Goal: Task Accomplishment & Management: Use online tool/utility

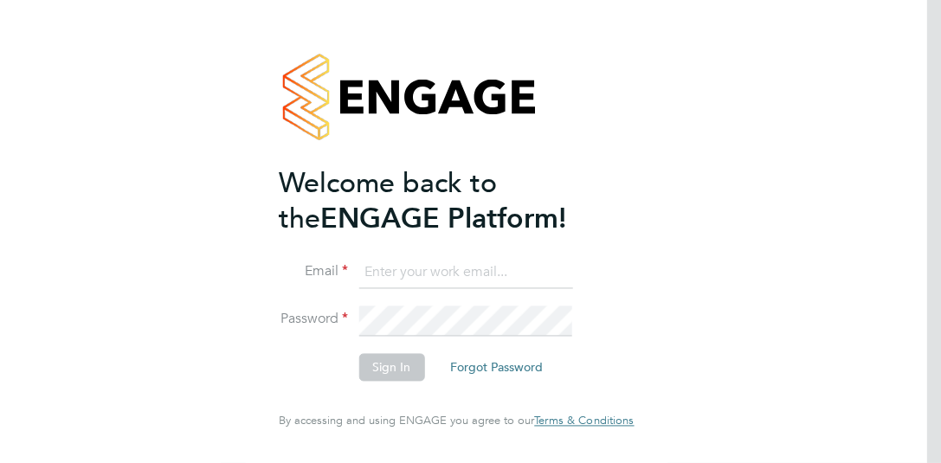
type input "David.noon@vistry.co.uk"
click at [395, 363] on button "Sign In" at bounding box center [391, 368] width 66 height 28
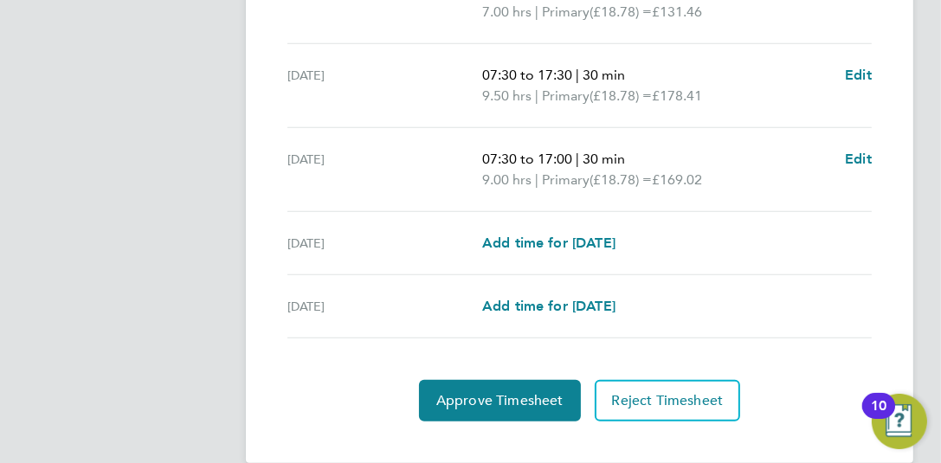
scroll to position [761, 0]
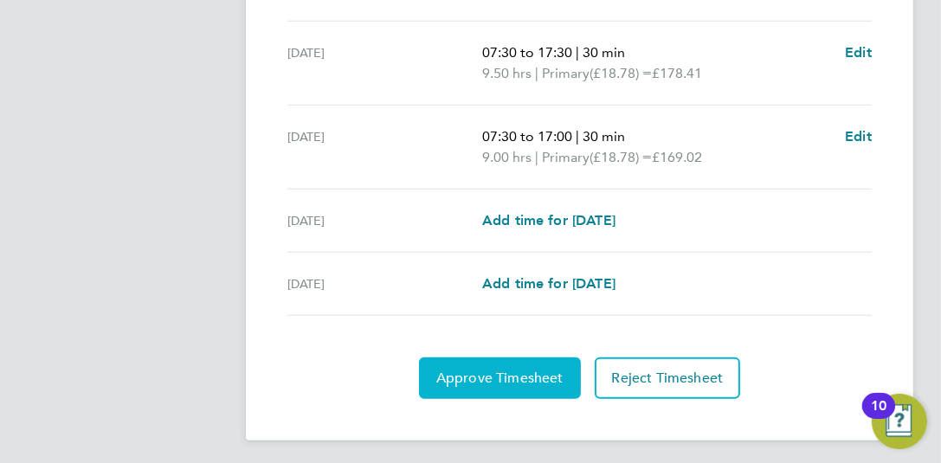
click at [523, 369] on span "Approve Timesheet" at bounding box center [499, 377] width 127 height 17
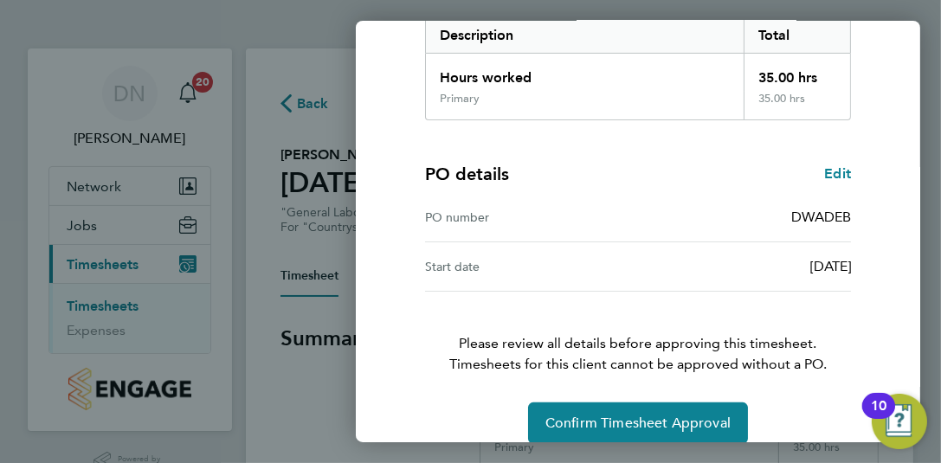
scroll to position [314, 0]
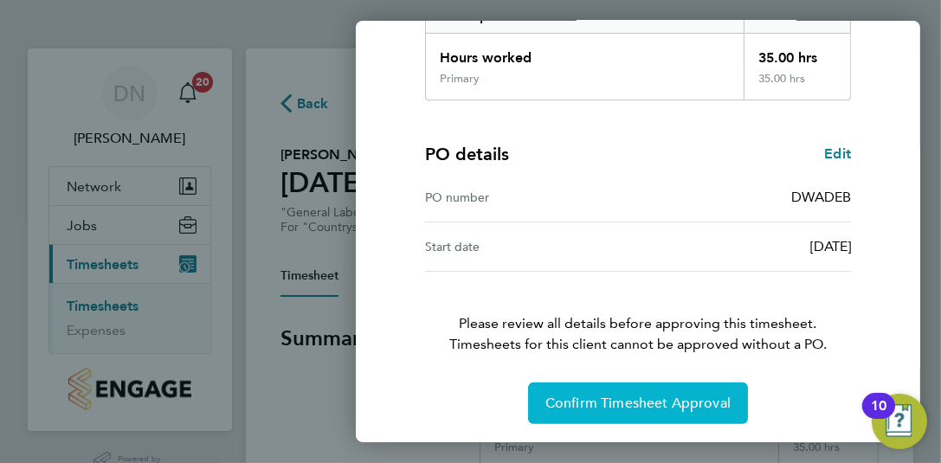
click at [654, 399] on span "Confirm Timesheet Approval" at bounding box center [637, 403] width 185 height 17
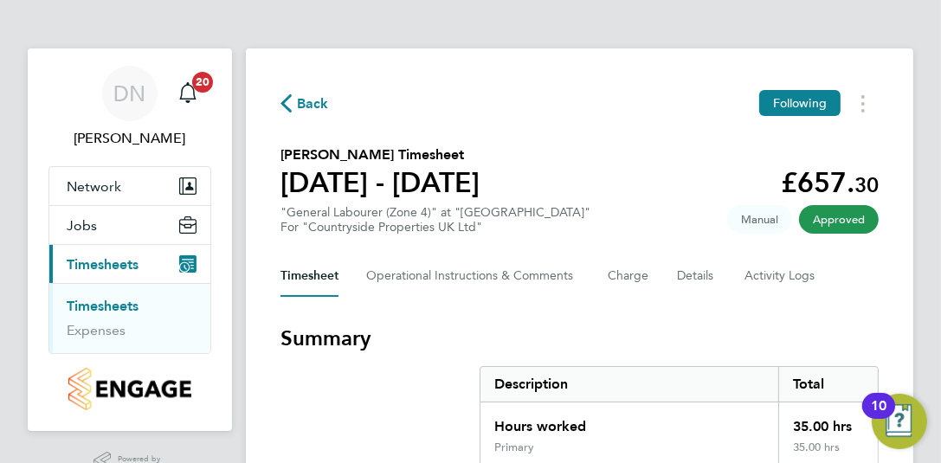
click at [107, 305] on link "Timesheets" at bounding box center [103, 306] width 72 height 16
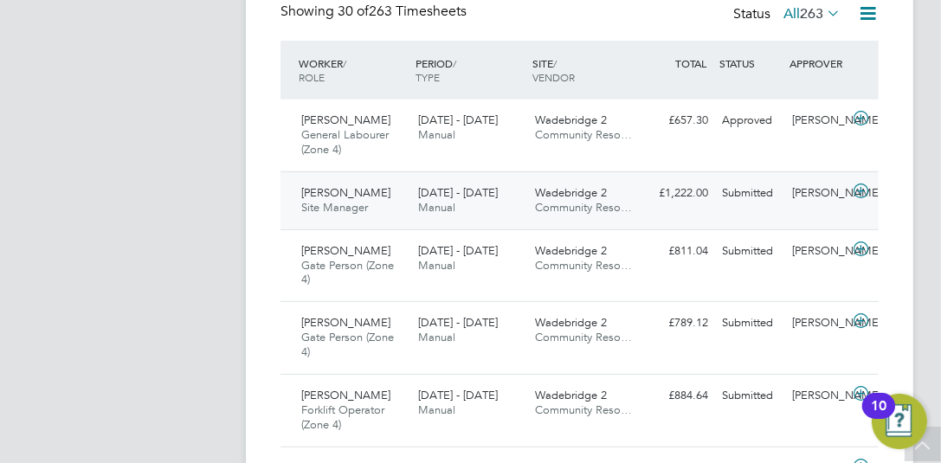
click at [857, 185] on icon at bounding box center [861, 191] width 22 height 14
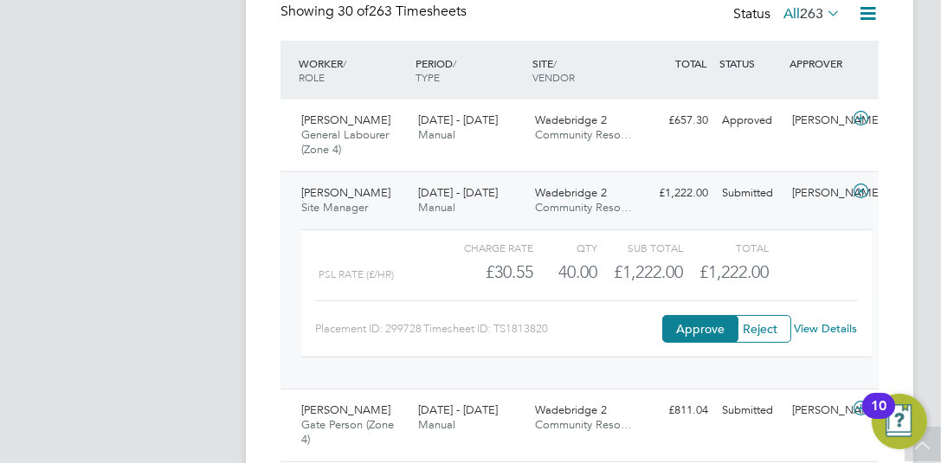
click at [822, 325] on link "View Details" at bounding box center [824, 328] width 63 height 15
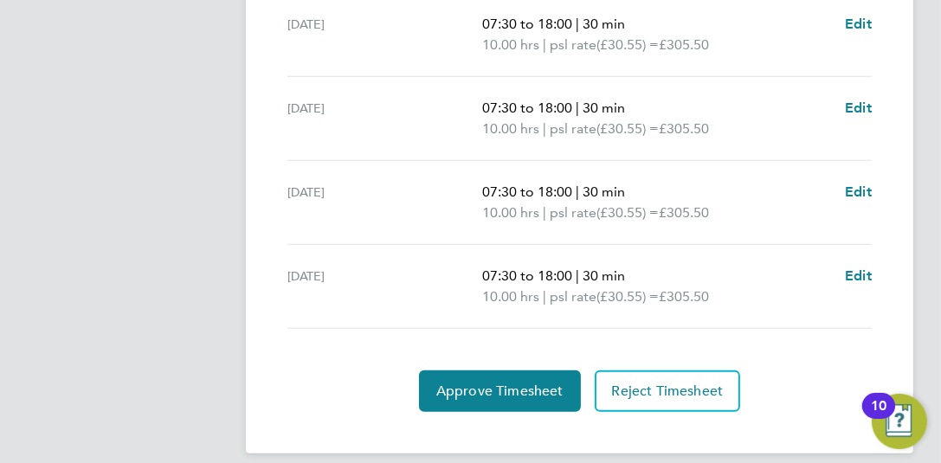
scroll to position [636, 0]
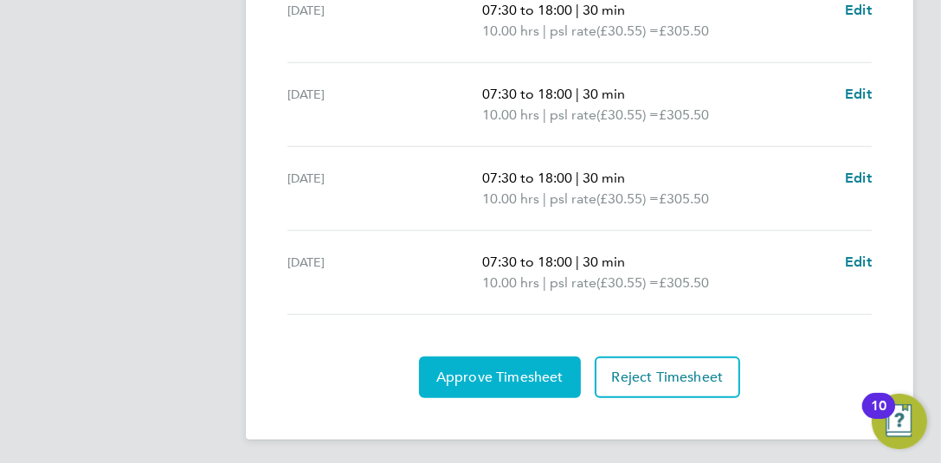
click at [522, 386] on button "Approve Timesheet" at bounding box center [500, 377] width 162 height 42
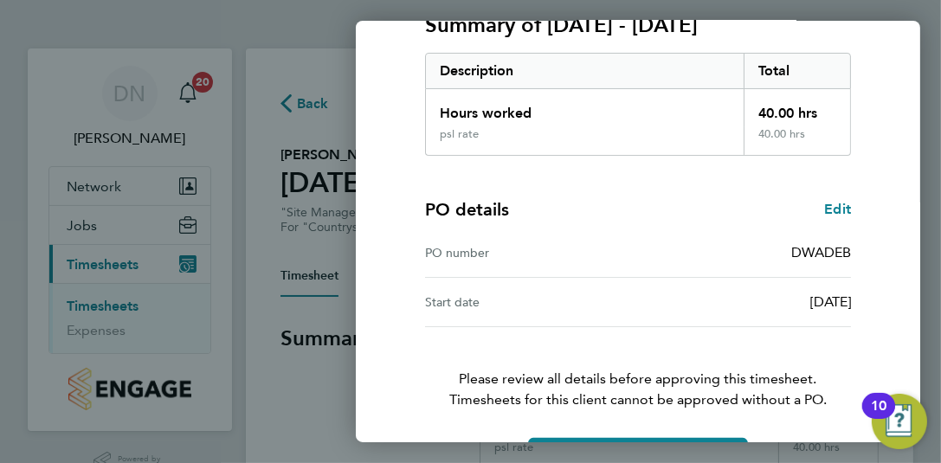
scroll to position [314, 0]
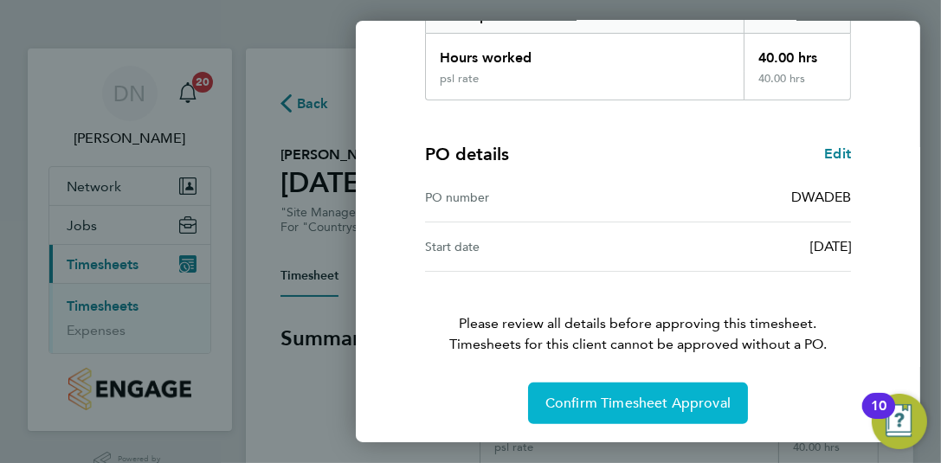
click at [646, 415] on button "Confirm Timesheet Approval" at bounding box center [638, 403] width 220 height 42
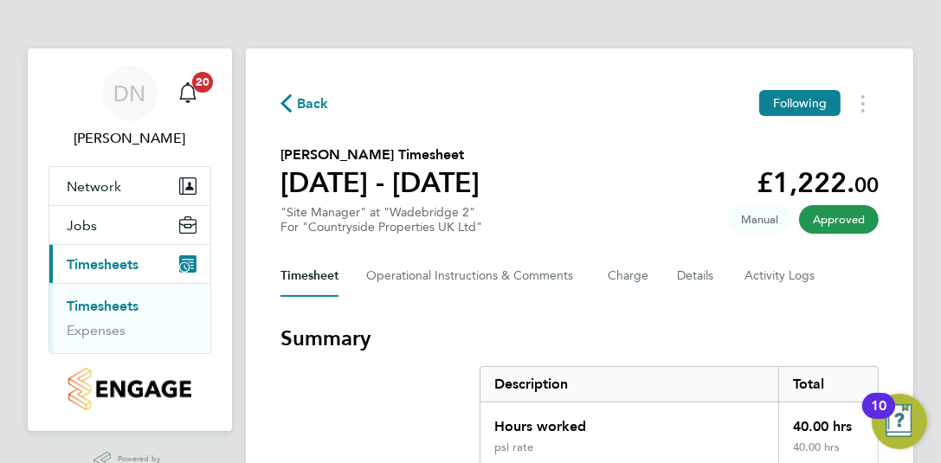
click at [110, 299] on link "Timesheets" at bounding box center [103, 306] width 72 height 16
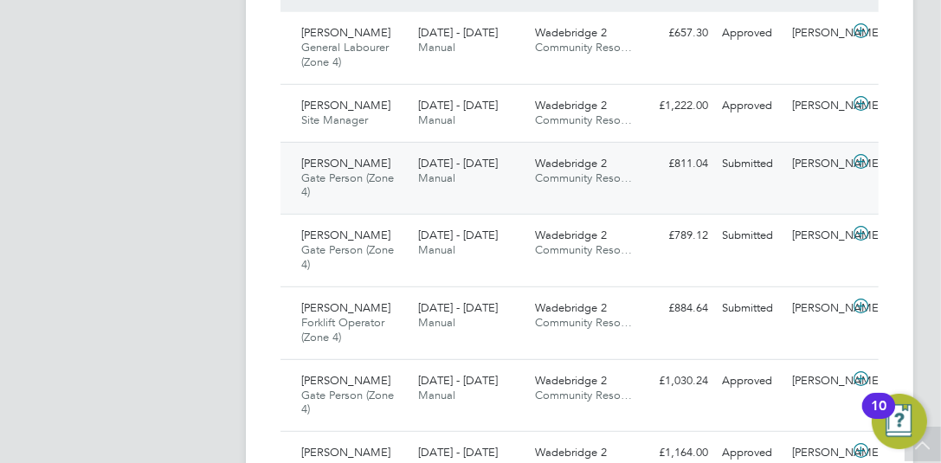
click at [857, 161] on icon at bounding box center [861, 162] width 22 height 14
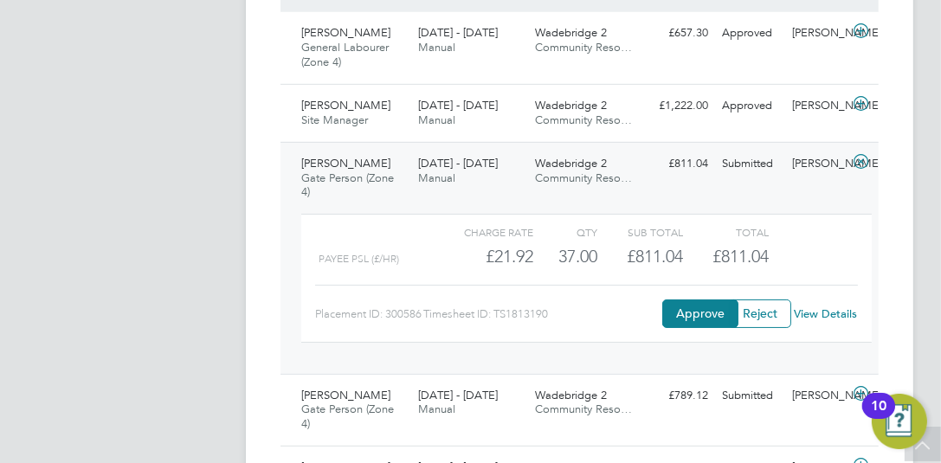
click at [834, 310] on link "View Details" at bounding box center [824, 313] width 63 height 15
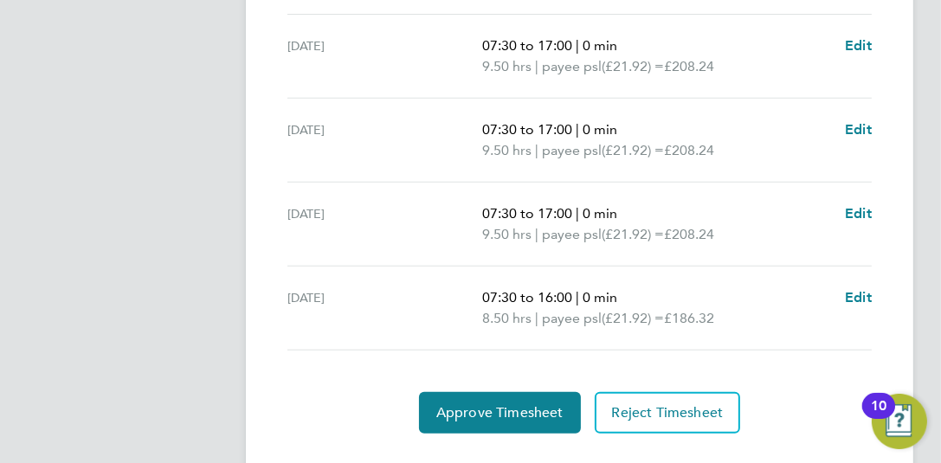
scroll to position [636, 0]
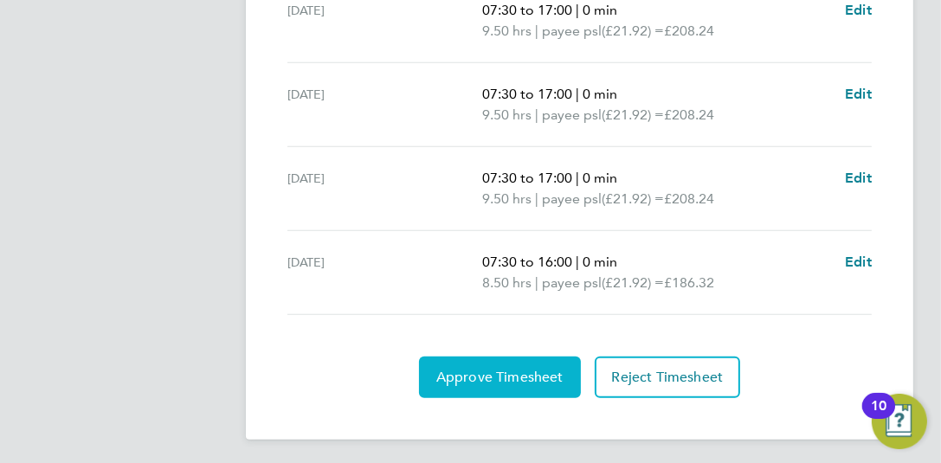
click at [517, 376] on span "Approve Timesheet" at bounding box center [499, 377] width 127 height 17
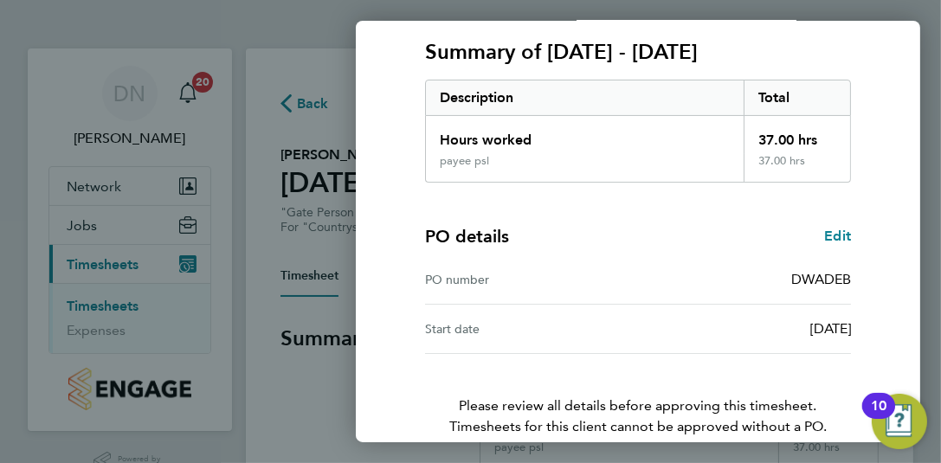
scroll to position [314, 0]
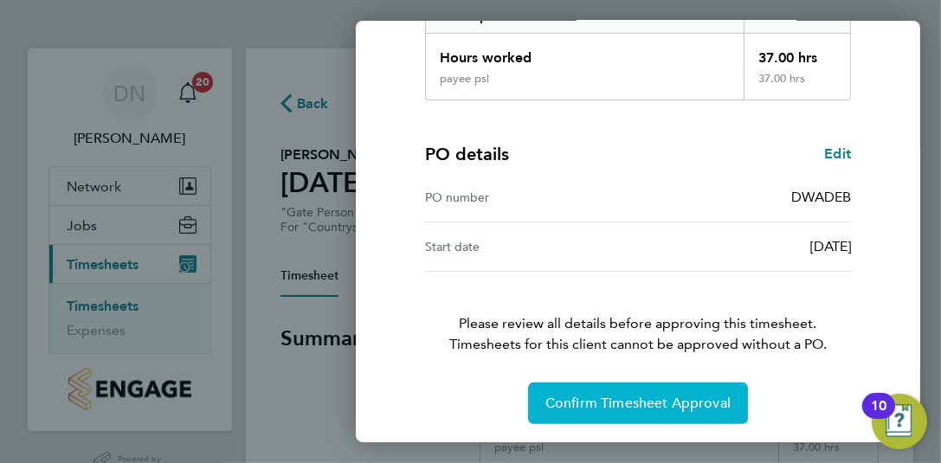
click at [656, 402] on span "Confirm Timesheet Approval" at bounding box center [637, 403] width 185 height 17
